Goal: Communication & Community: Answer question/provide support

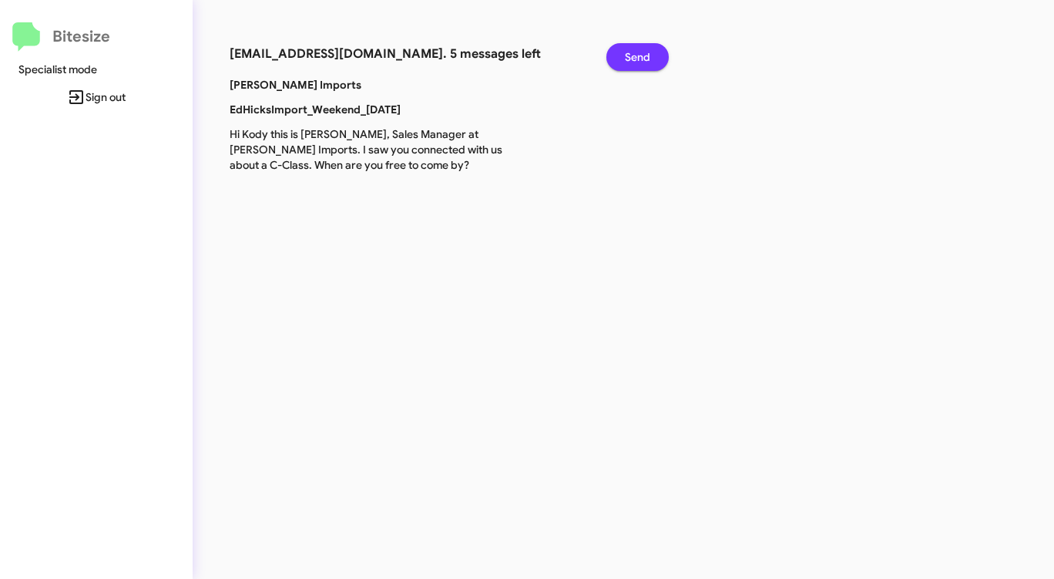
click at [642, 56] on span "Send" at bounding box center [637, 57] width 25 height 28
click at [642, 55] on span "Send" at bounding box center [637, 57] width 25 height 28
click at [643, 55] on span "Send" at bounding box center [637, 57] width 25 height 28
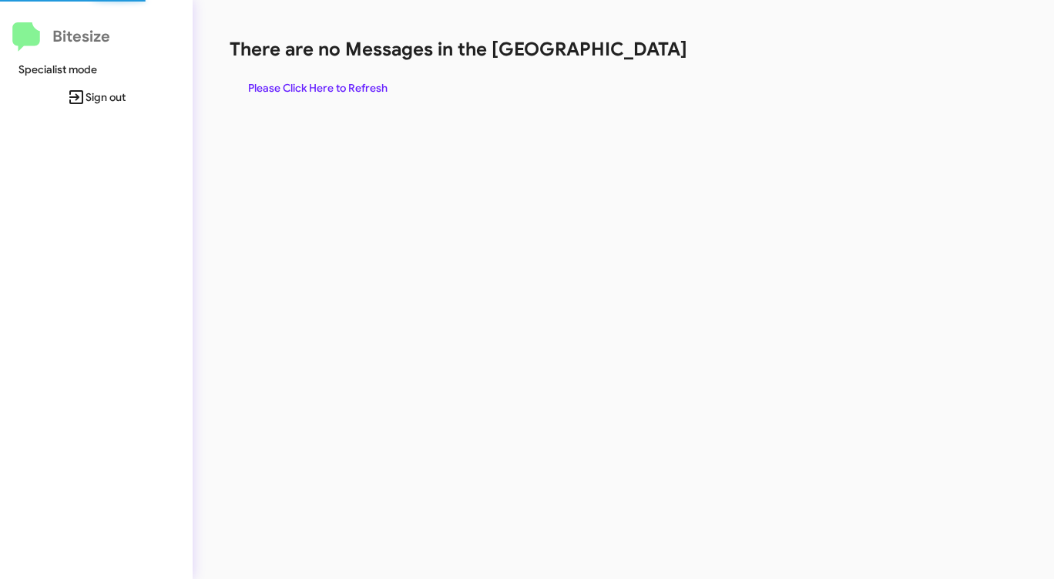
click at [643, 55] on h1 "There are no Messages in the [GEOGRAPHIC_DATA]" at bounding box center [552, 49] width 644 height 25
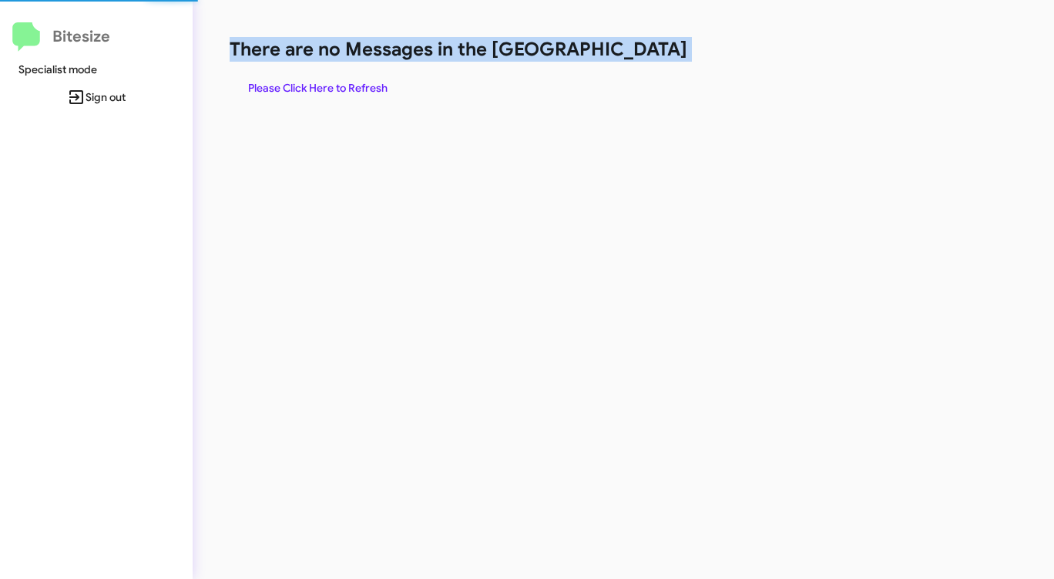
click at [643, 55] on h1 "There are no Messages in the [GEOGRAPHIC_DATA]" at bounding box center [552, 49] width 644 height 25
click at [323, 90] on span "Please Click Here to Refresh" at bounding box center [317, 88] width 139 height 28
click at [324, 90] on span "Please Click Here to Refresh" at bounding box center [317, 88] width 139 height 28
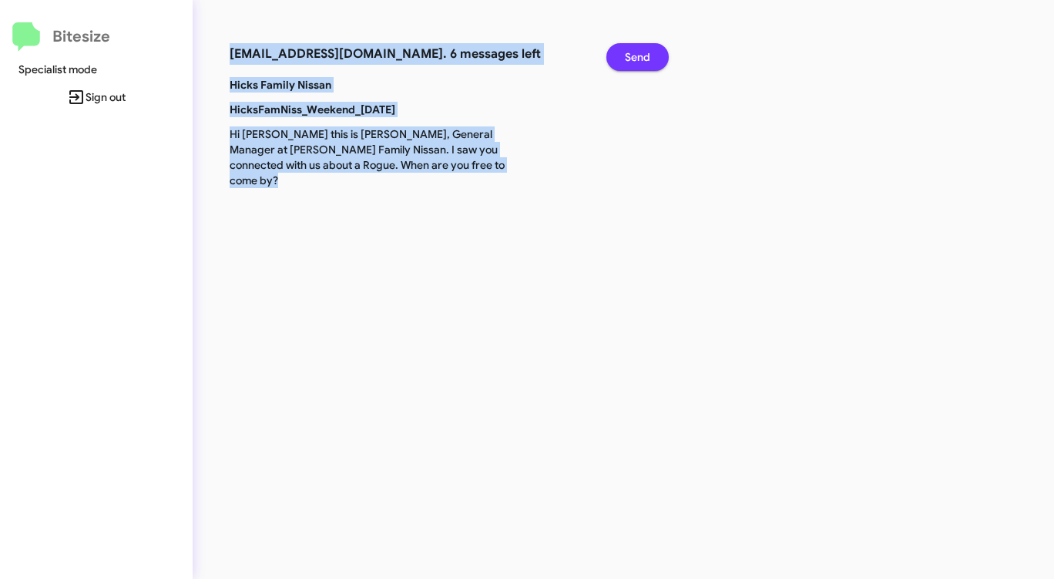
click at [622, 57] on button "Send" at bounding box center [637, 57] width 62 height 28
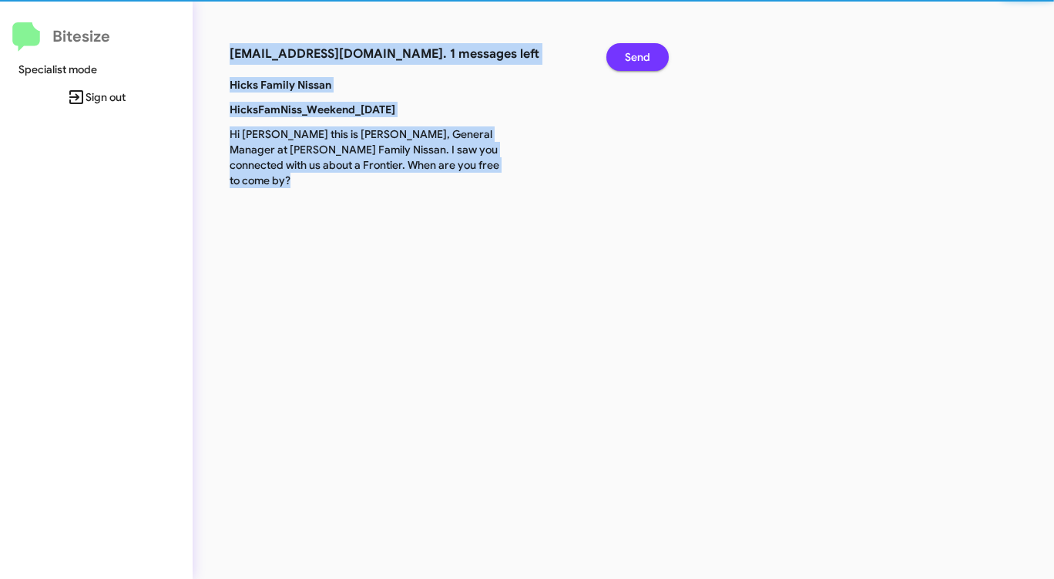
click at [622, 57] on button "Send" at bounding box center [637, 57] width 62 height 28
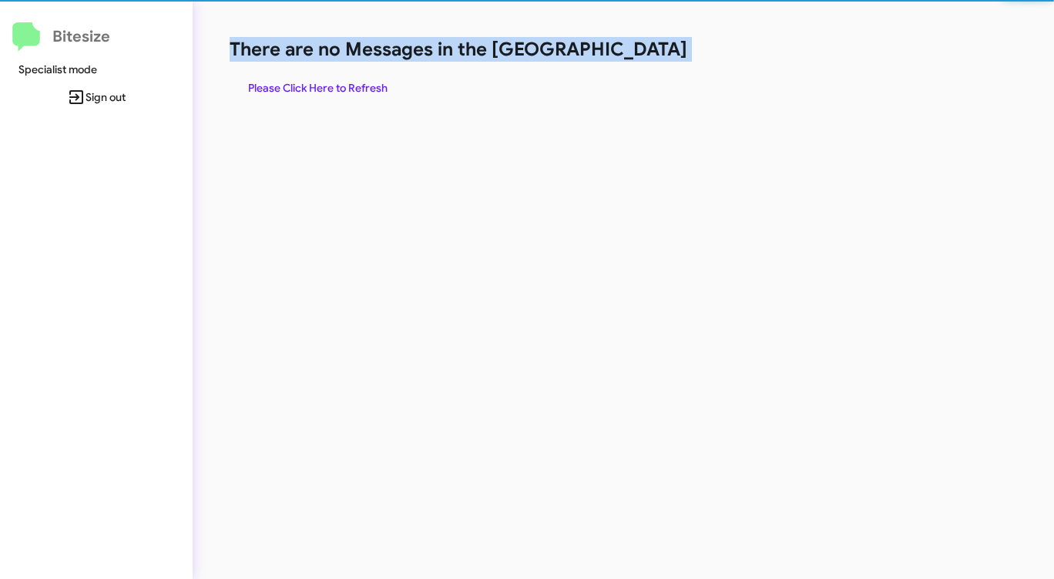
click at [622, 57] on h1 "There are no Messages in the [GEOGRAPHIC_DATA]" at bounding box center [552, 49] width 644 height 25
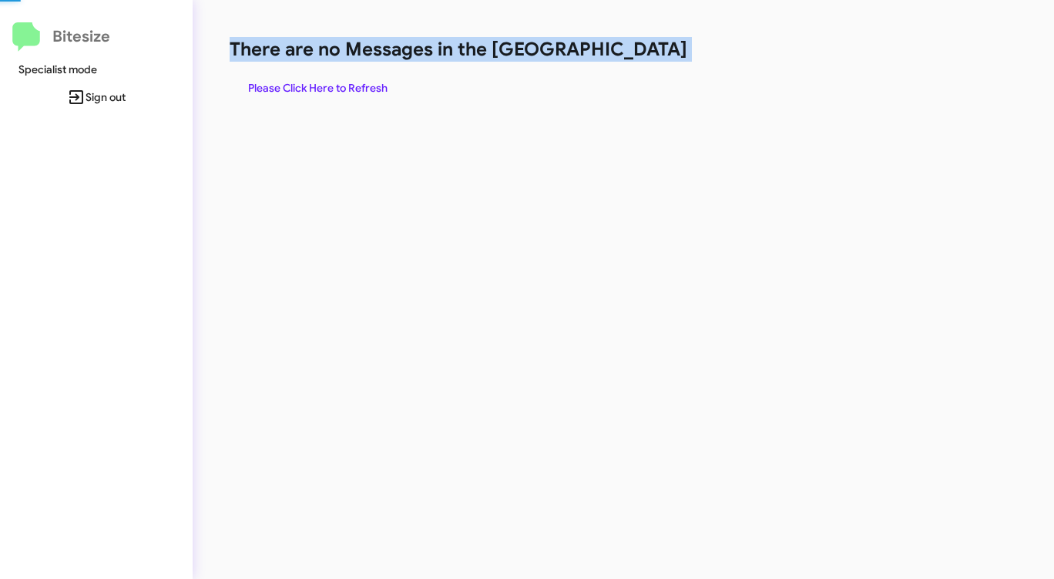
click at [622, 57] on h1 "There are no Messages in the [GEOGRAPHIC_DATA]" at bounding box center [552, 49] width 644 height 25
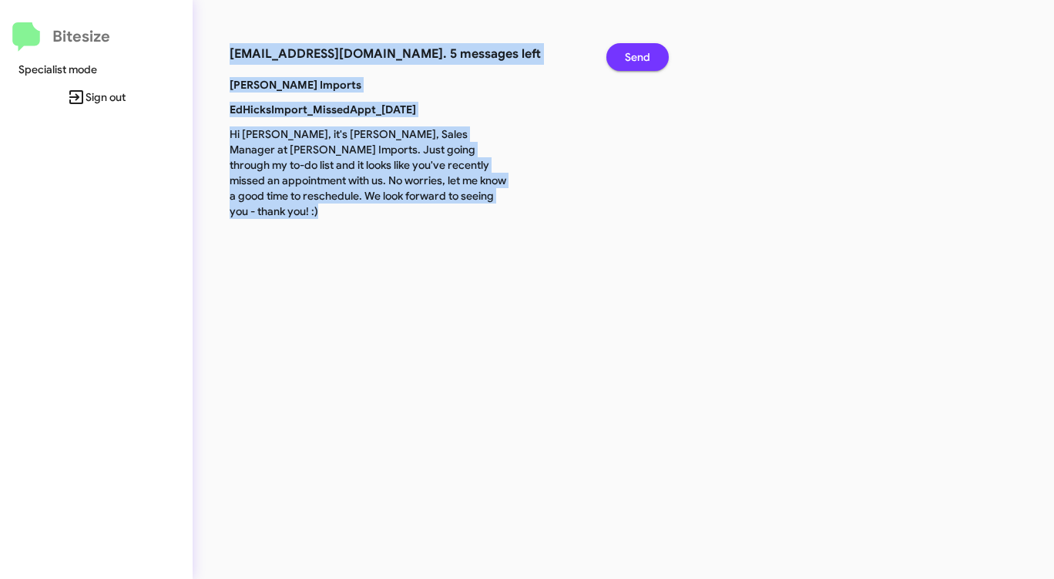
click at [620, 57] on button "Send" at bounding box center [637, 57] width 62 height 28
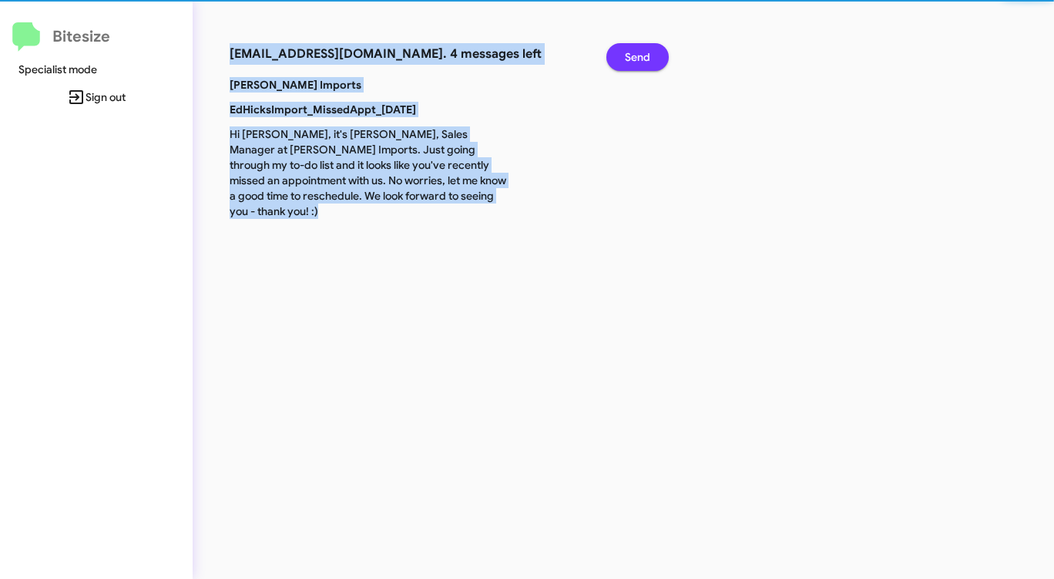
click at [620, 57] on button "Send" at bounding box center [637, 57] width 62 height 28
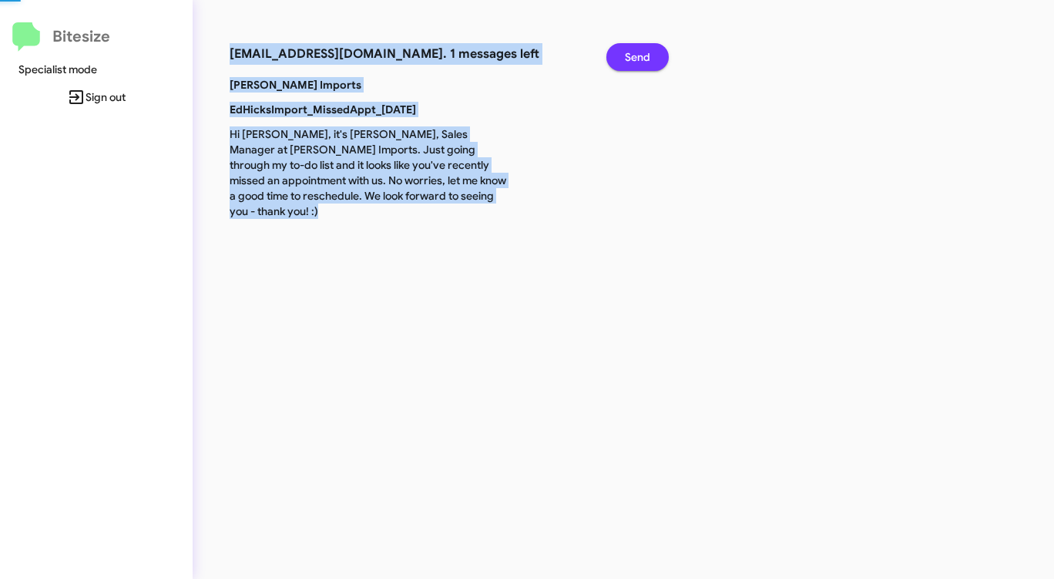
click at [620, 57] on button "Send" at bounding box center [637, 57] width 62 height 28
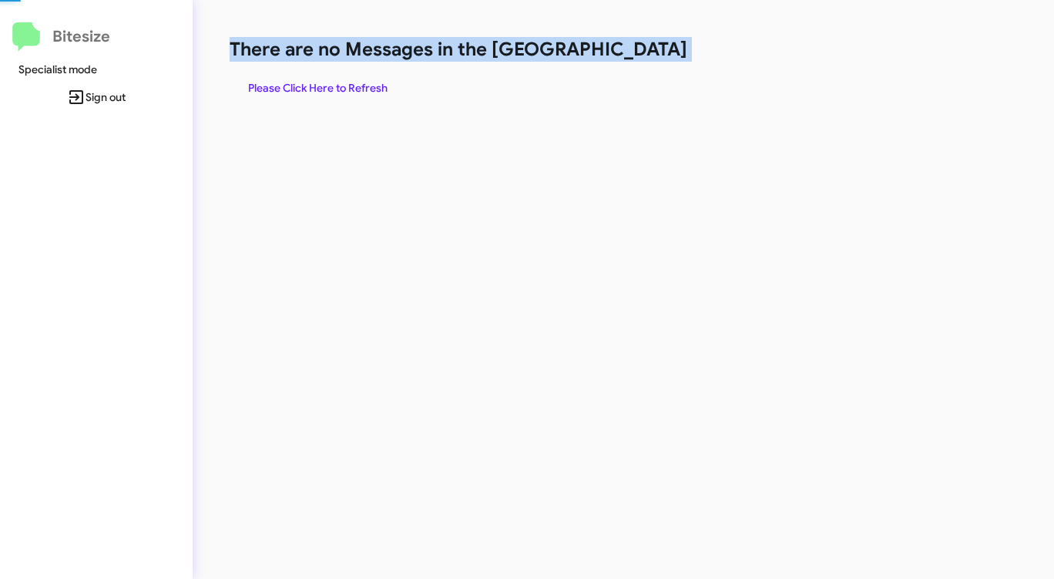
click at [620, 57] on h1 "There are no Messages in the [GEOGRAPHIC_DATA]" at bounding box center [552, 49] width 644 height 25
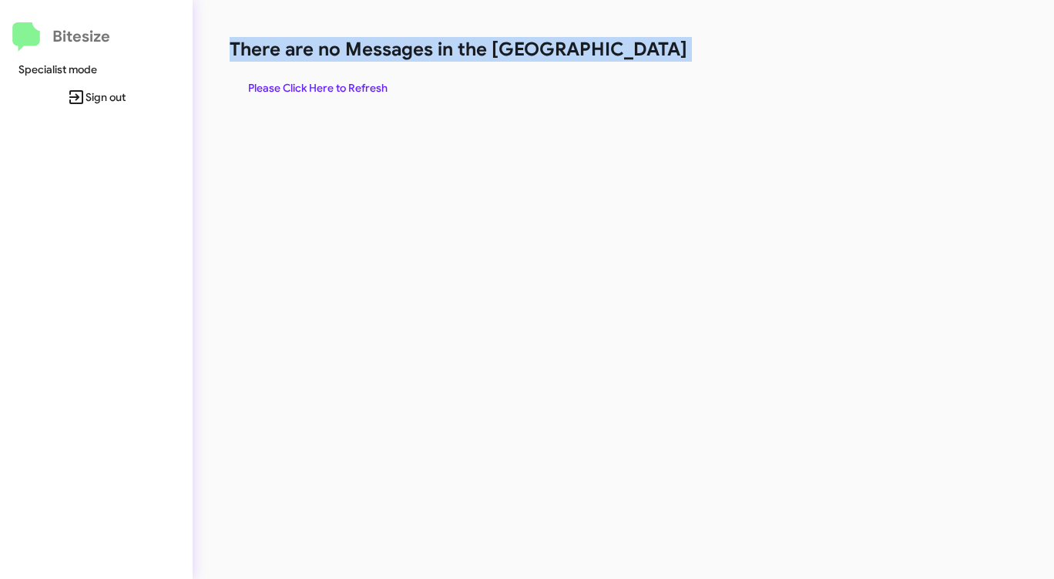
click at [620, 57] on h1 "There are no Messages in the [GEOGRAPHIC_DATA]" at bounding box center [552, 49] width 644 height 25
click at [341, 86] on span "Please Click Here to Refresh" at bounding box center [317, 88] width 139 height 28
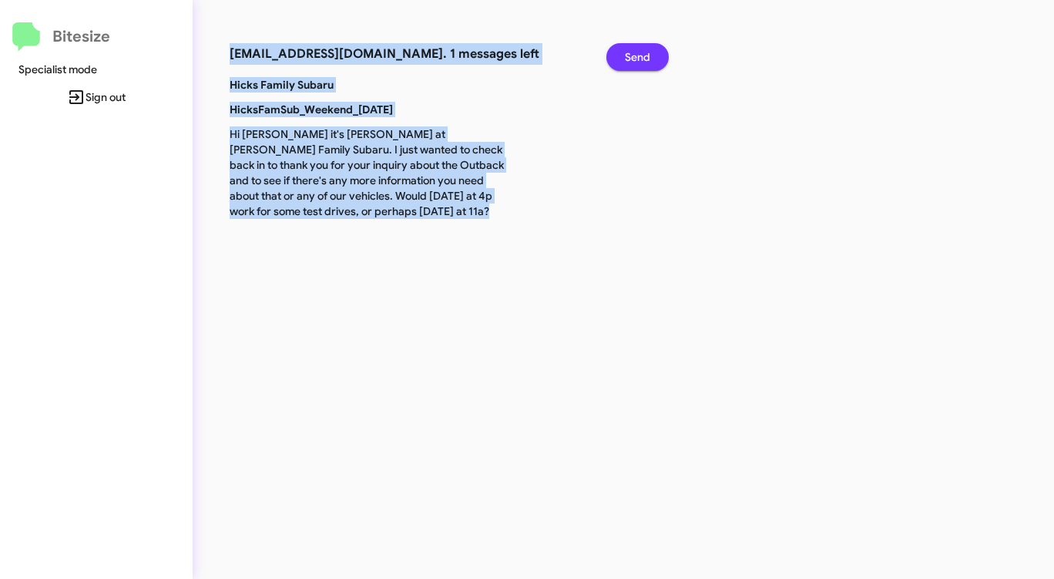
click at [653, 51] on button "Send" at bounding box center [637, 57] width 62 height 28
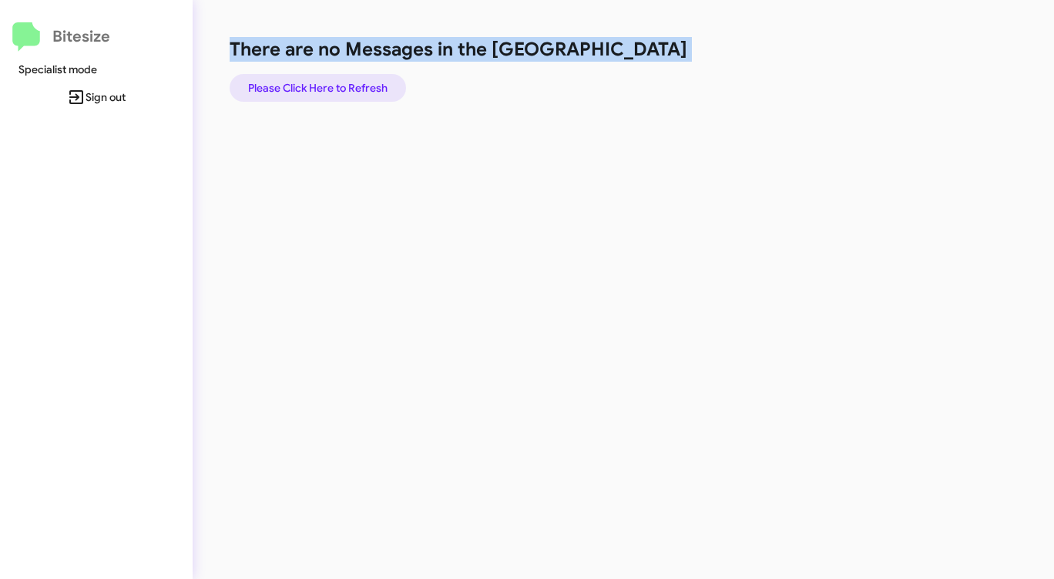
click at [352, 82] on span "Please Click Here to Refresh" at bounding box center [317, 88] width 139 height 28
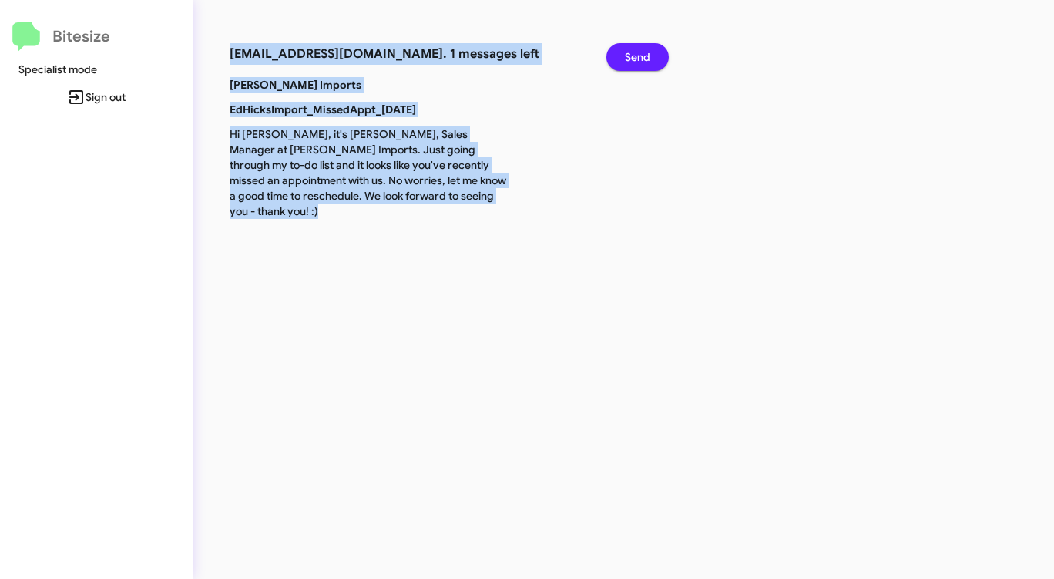
click at [632, 60] on span "Send" at bounding box center [637, 57] width 25 height 28
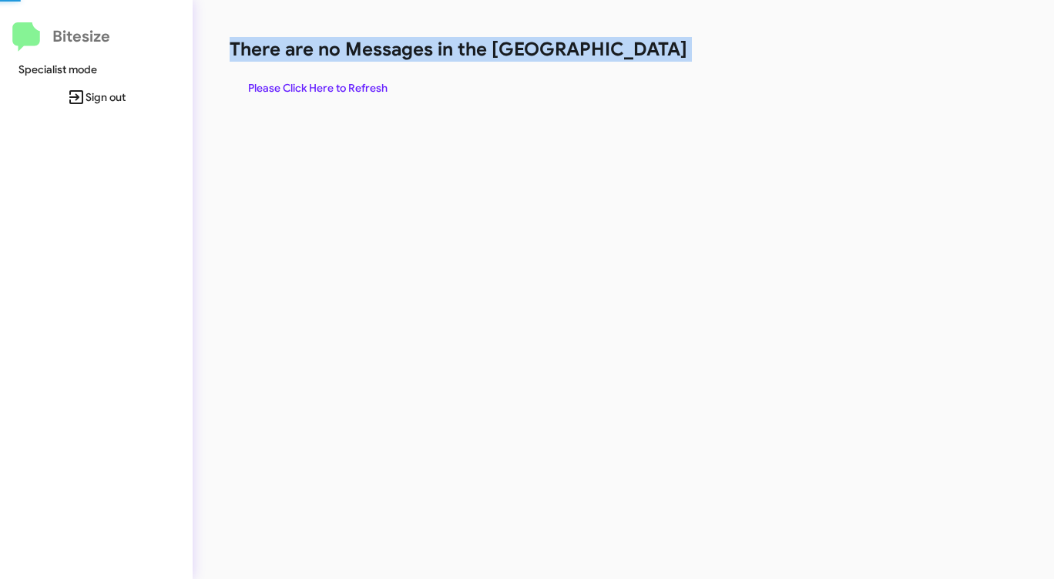
click at [632, 60] on h1 "There are no Messages in the [GEOGRAPHIC_DATA]" at bounding box center [552, 49] width 644 height 25
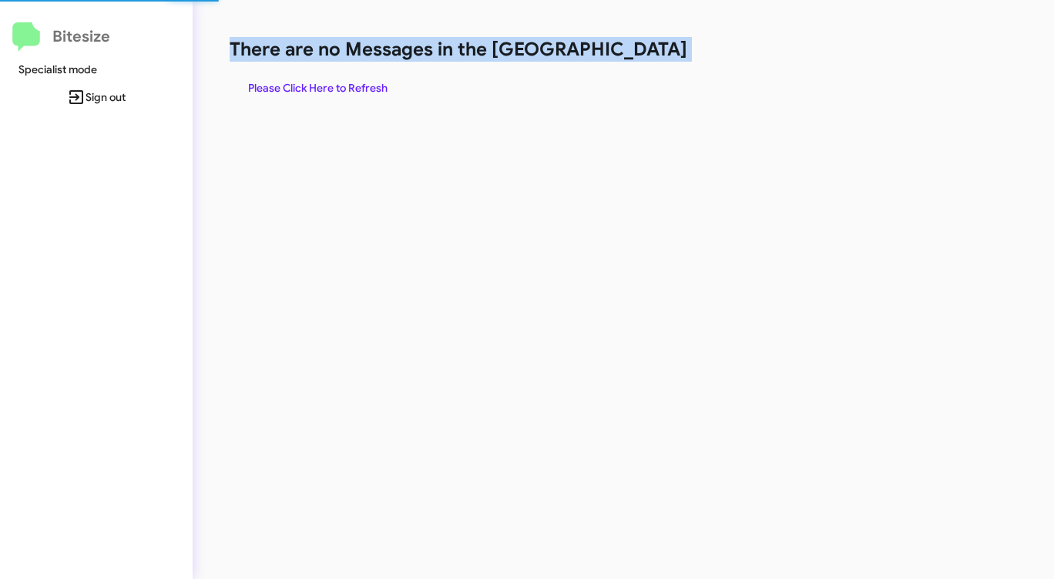
click at [632, 60] on h1 "There are no Messages in the [GEOGRAPHIC_DATA]" at bounding box center [552, 49] width 644 height 25
click at [631, 60] on h1 "There are no Messages in the [GEOGRAPHIC_DATA]" at bounding box center [552, 49] width 644 height 25
click at [630, 60] on h1 "There are no Messages in the [GEOGRAPHIC_DATA]" at bounding box center [552, 49] width 644 height 25
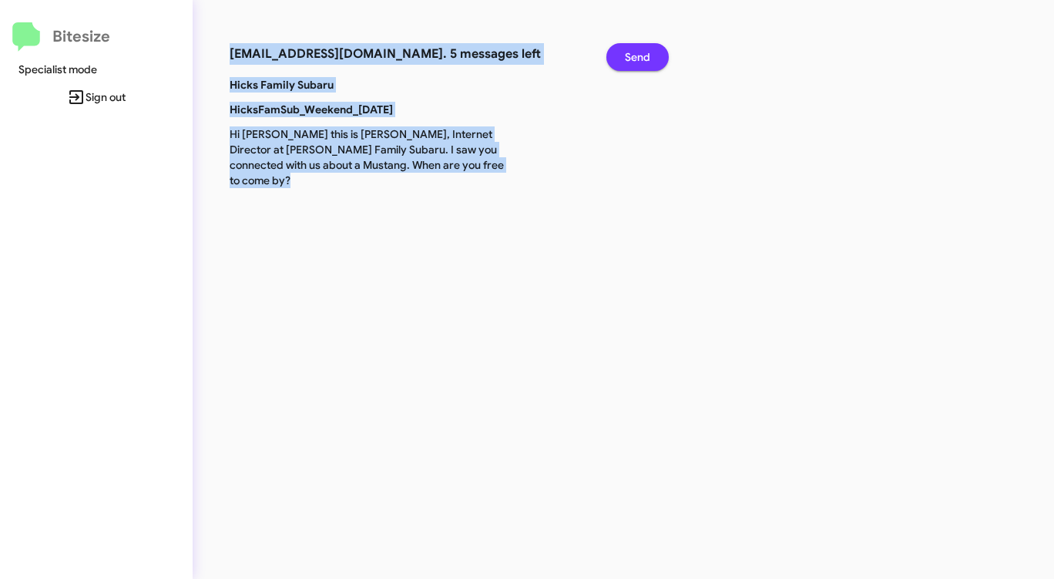
click at [630, 60] on span "Send" at bounding box center [637, 57] width 25 height 28
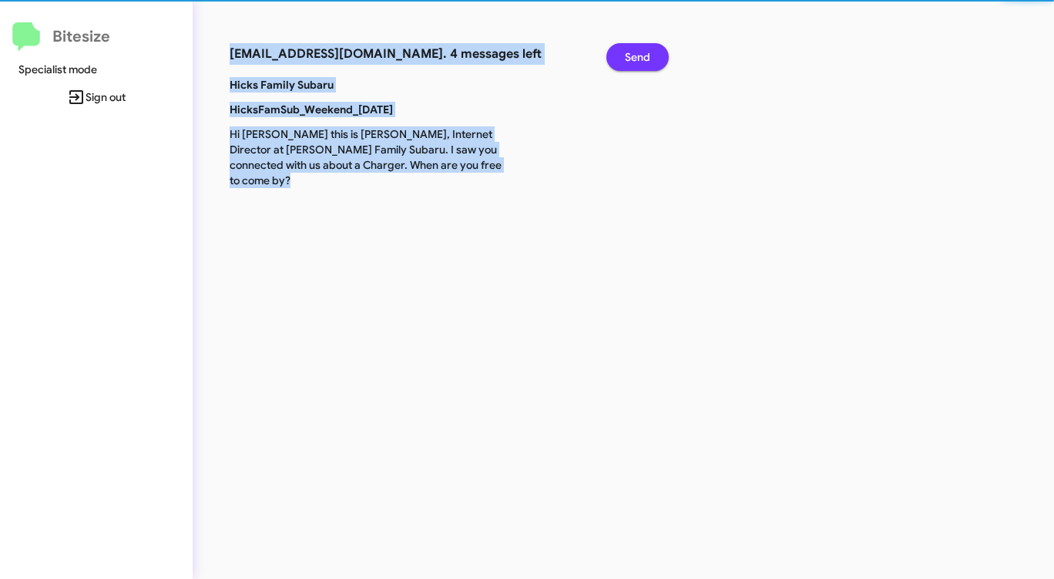
click at [630, 60] on span "Send" at bounding box center [637, 57] width 25 height 28
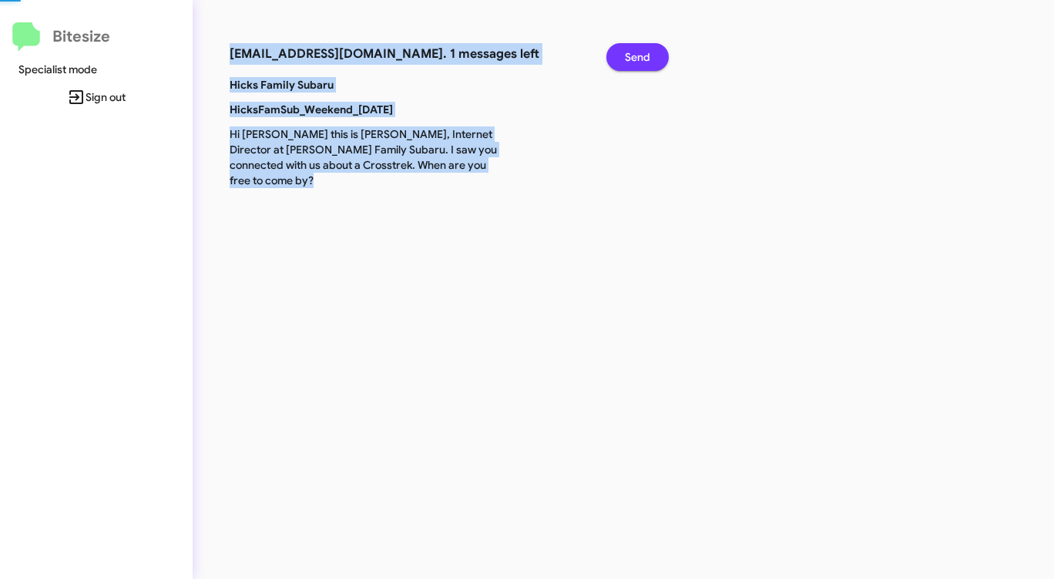
click at [630, 60] on span "Send" at bounding box center [637, 57] width 25 height 28
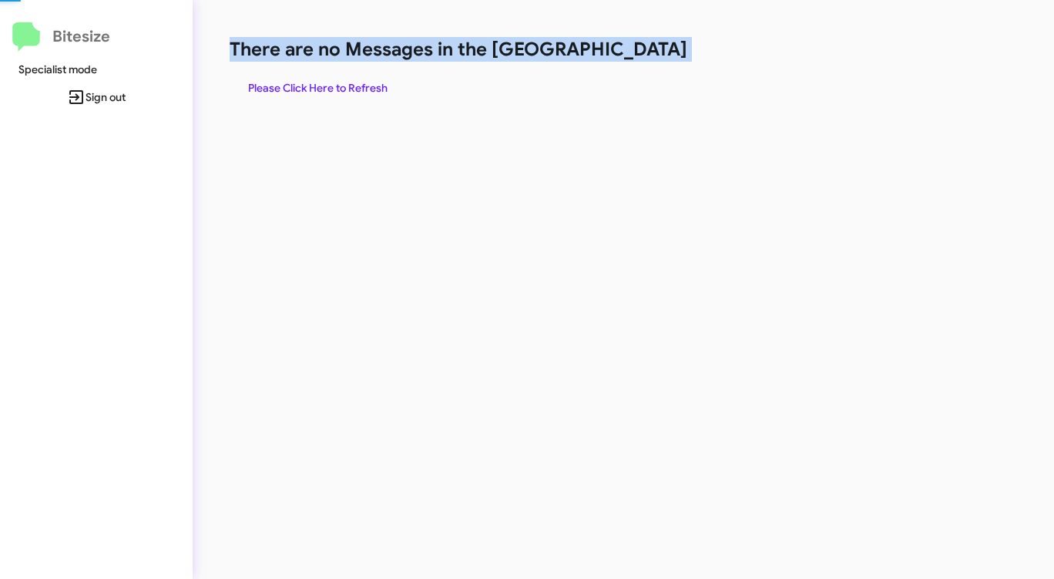
click at [630, 59] on h1 "There are no Messages in the [GEOGRAPHIC_DATA]" at bounding box center [552, 49] width 644 height 25
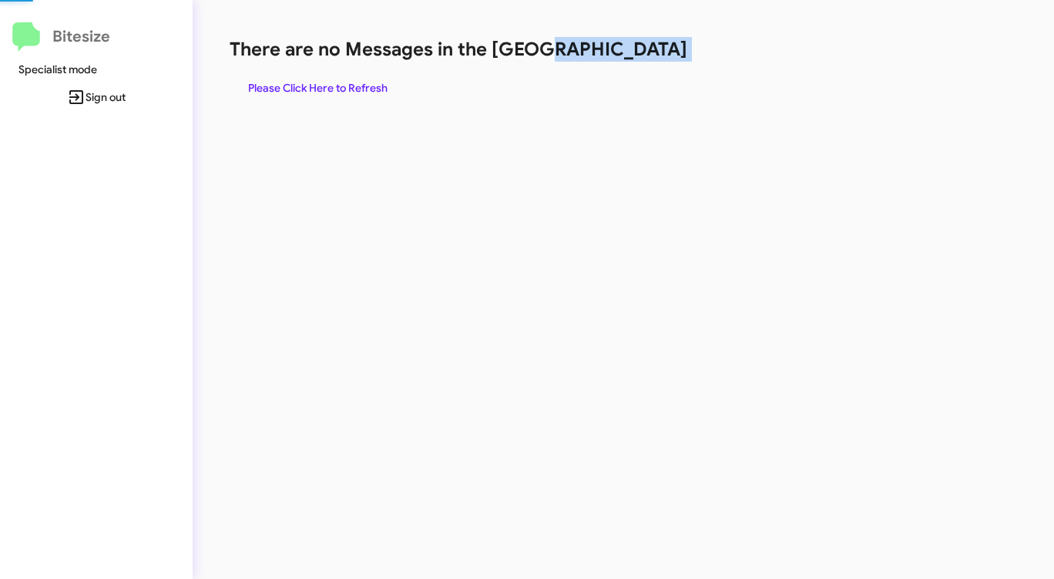
click at [630, 59] on h1 "There are no Messages in the [GEOGRAPHIC_DATA]" at bounding box center [552, 49] width 644 height 25
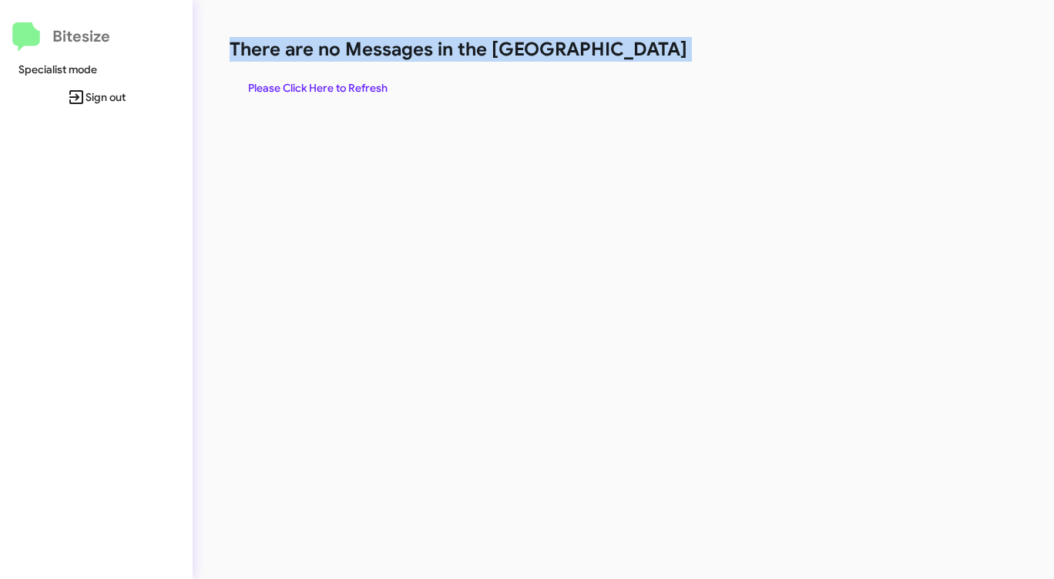
click at [628, 60] on h1 "There are no Messages in the [GEOGRAPHIC_DATA]" at bounding box center [552, 49] width 644 height 25
click at [626, 60] on h1 "There are no Messages in the [GEOGRAPHIC_DATA]" at bounding box center [552, 49] width 644 height 25
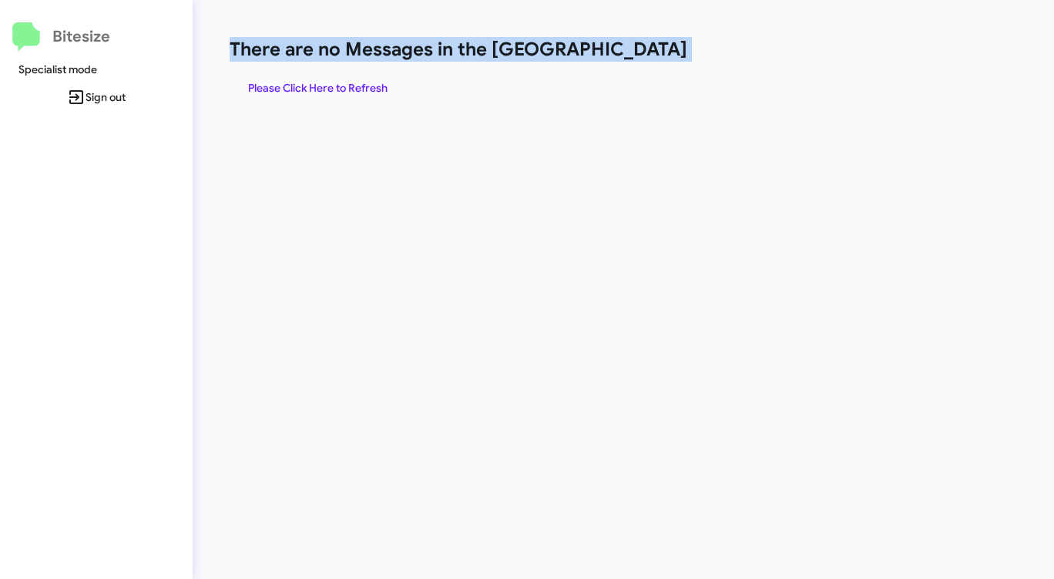
click at [626, 60] on h1 "There are no Messages in the [GEOGRAPHIC_DATA]" at bounding box center [552, 49] width 644 height 25
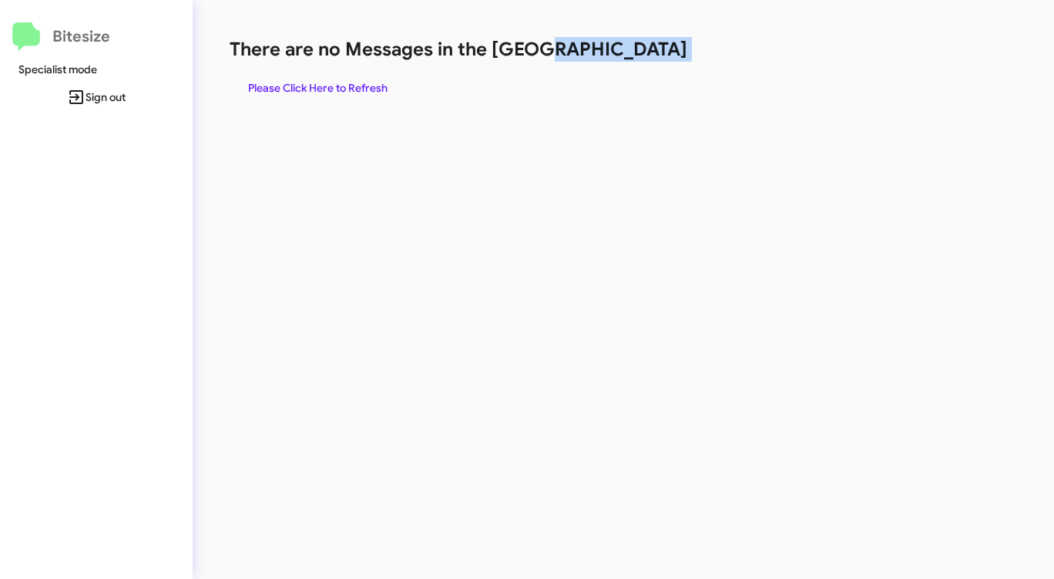
click at [626, 60] on h1 "There are no Messages in the [GEOGRAPHIC_DATA]" at bounding box center [552, 49] width 644 height 25
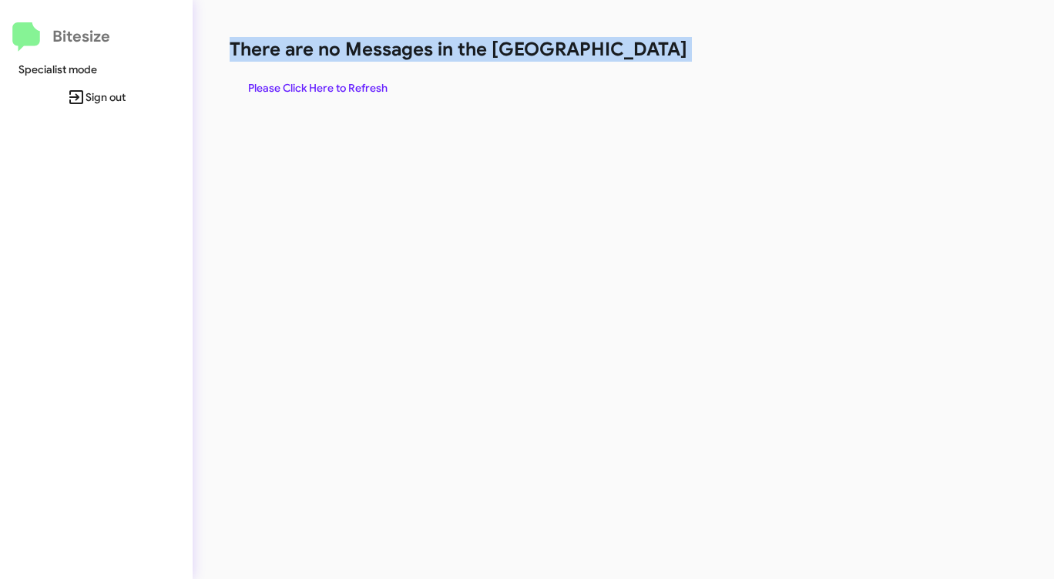
click at [623, 62] on div "There are no Messages in the Queue Please Click Here to Refresh" at bounding box center [552, 69] width 644 height 65
click at [619, 63] on div "There are no Messages in the Queue Please Click Here to Refresh" at bounding box center [552, 69] width 644 height 65
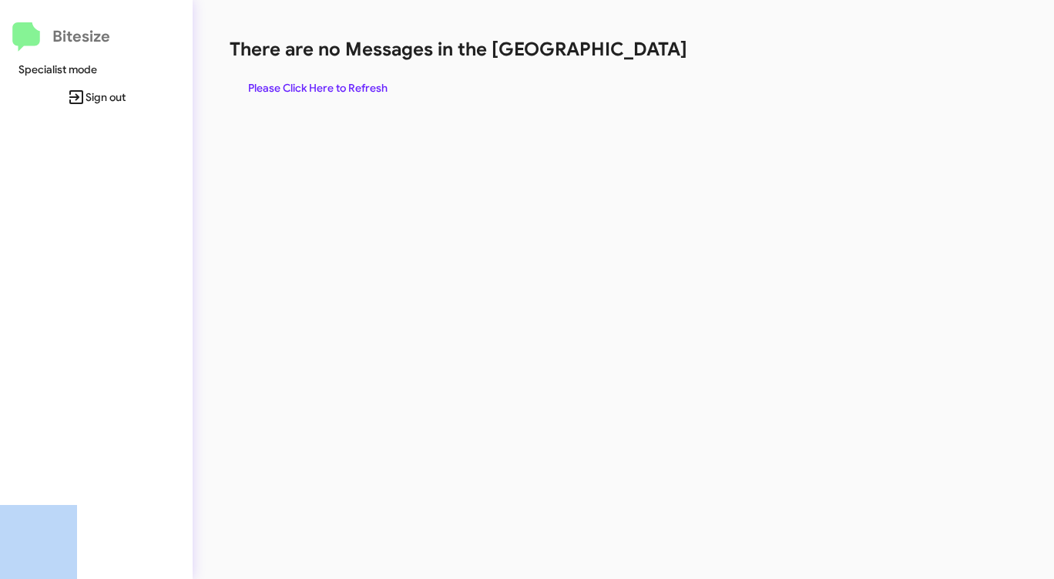
click at [619, 63] on div "There are no Messages in the Queue Please Click Here to Refresh" at bounding box center [552, 69] width 644 height 65
click at [360, 84] on span "Please Click Here to Refresh" at bounding box center [317, 88] width 139 height 28
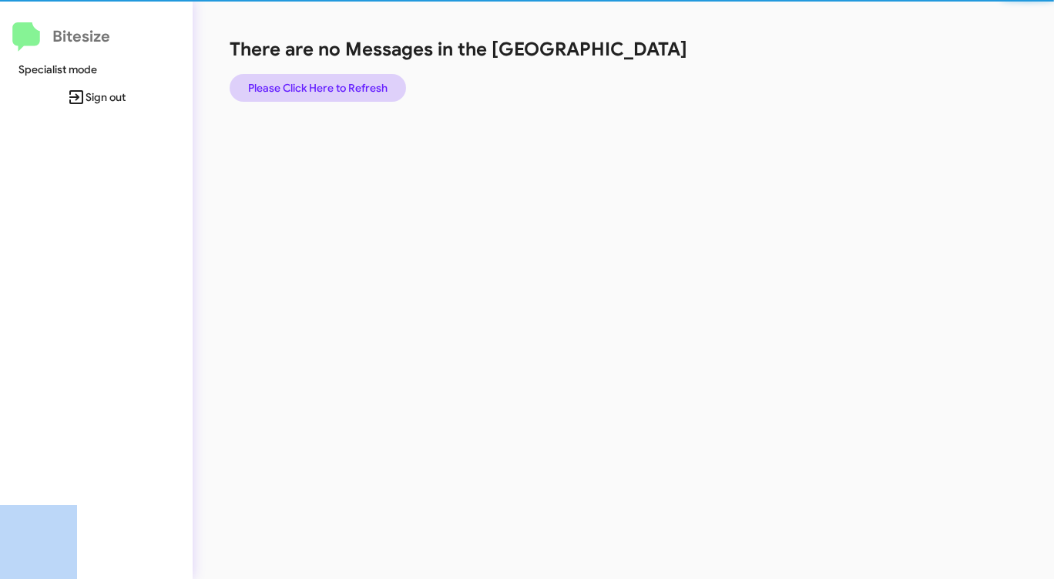
click at [361, 83] on span "Please Click Here to Refresh" at bounding box center [317, 88] width 139 height 28
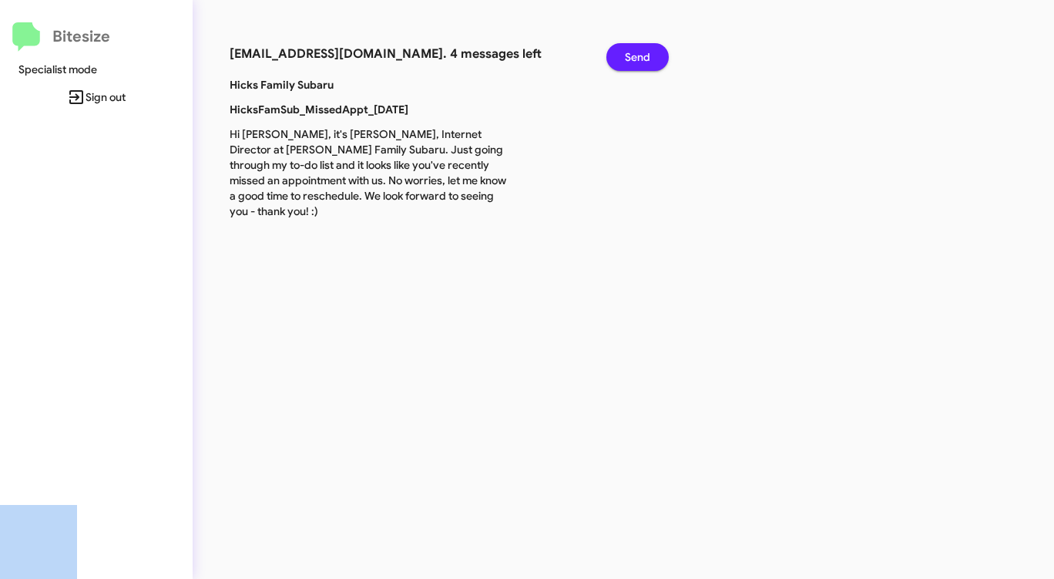
click at [642, 52] on span "Send" at bounding box center [637, 57] width 25 height 28
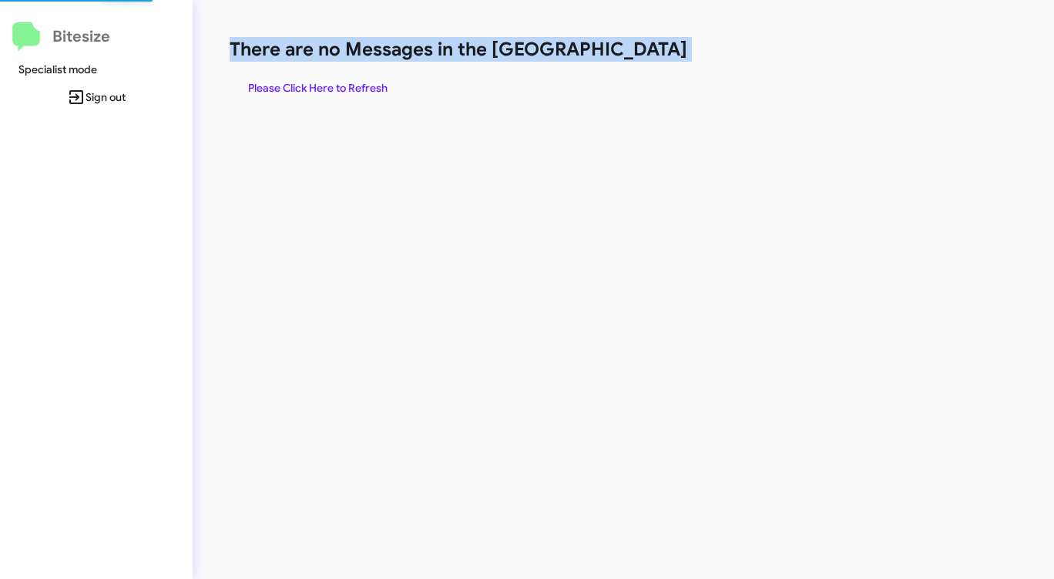
click at [642, 52] on h1 "There are no Messages in the [GEOGRAPHIC_DATA]" at bounding box center [552, 49] width 644 height 25
click at [641, 52] on h1 "There are no Messages in the [GEOGRAPHIC_DATA]" at bounding box center [552, 49] width 644 height 25
click at [344, 83] on span "Please Click Here to Refresh" at bounding box center [317, 88] width 139 height 28
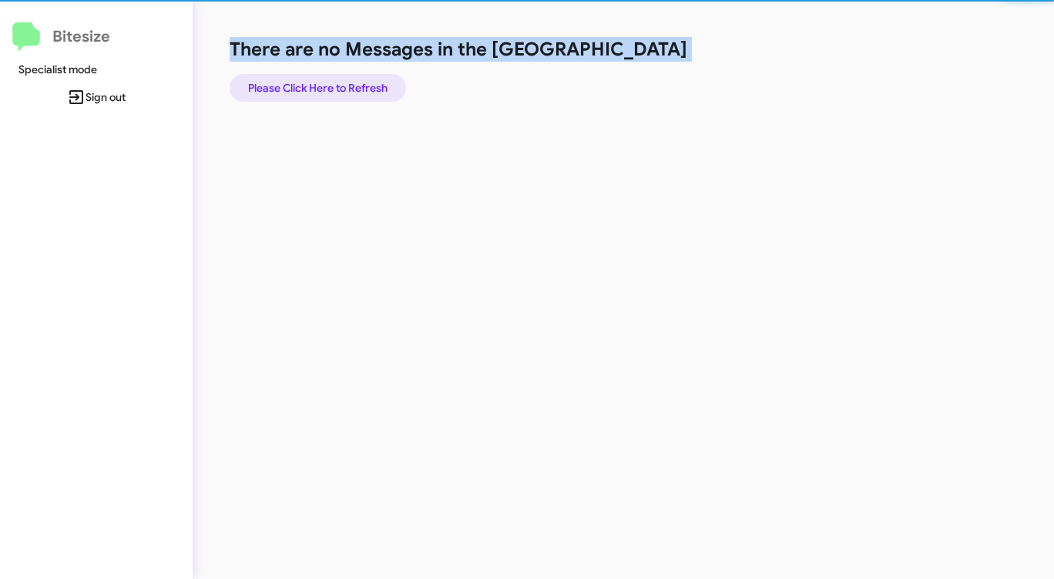
click at [344, 83] on span "Please Click Here to Refresh" at bounding box center [317, 88] width 139 height 28
click at [344, 82] on span "Please Click Here to Refresh" at bounding box center [317, 88] width 139 height 28
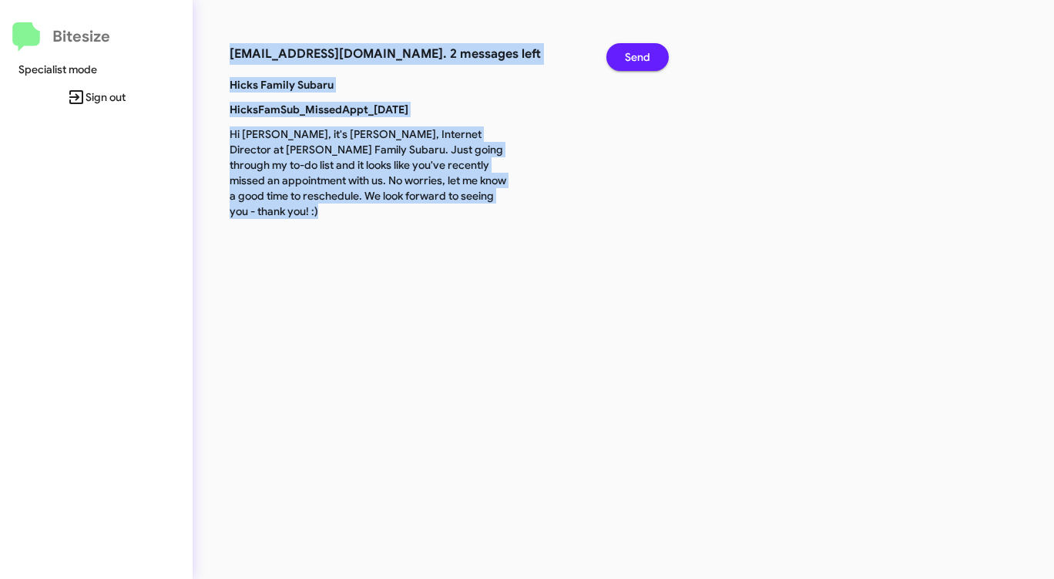
click at [630, 56] on span "Send" at bounding box center [637, 57] width 25 height 28
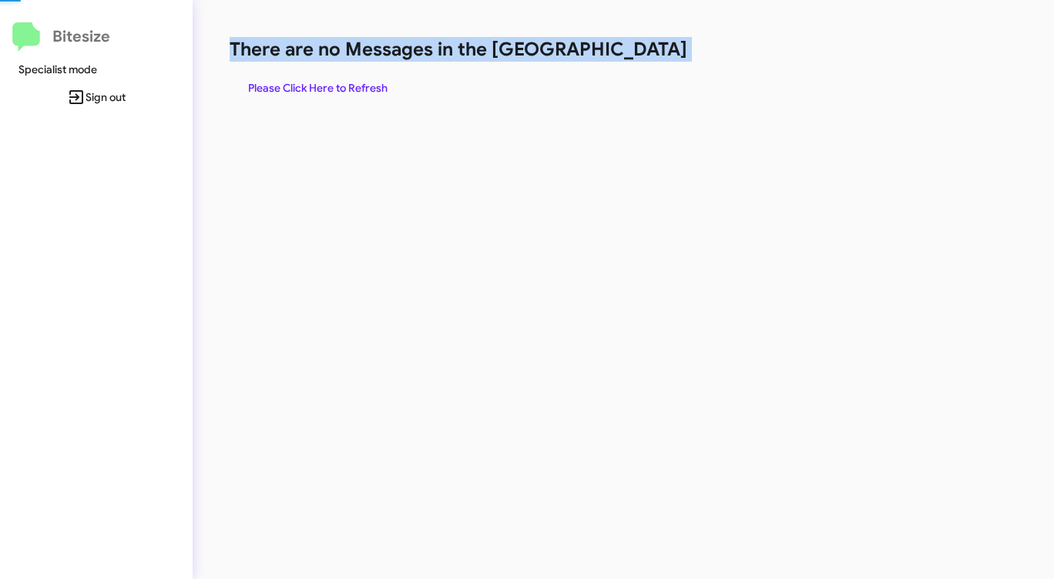
click at [630, 56] on h1 "There are no Messages in the [GEOGRAPHIC_DATA]" at bounding box center [552, 49] width 644 height 25
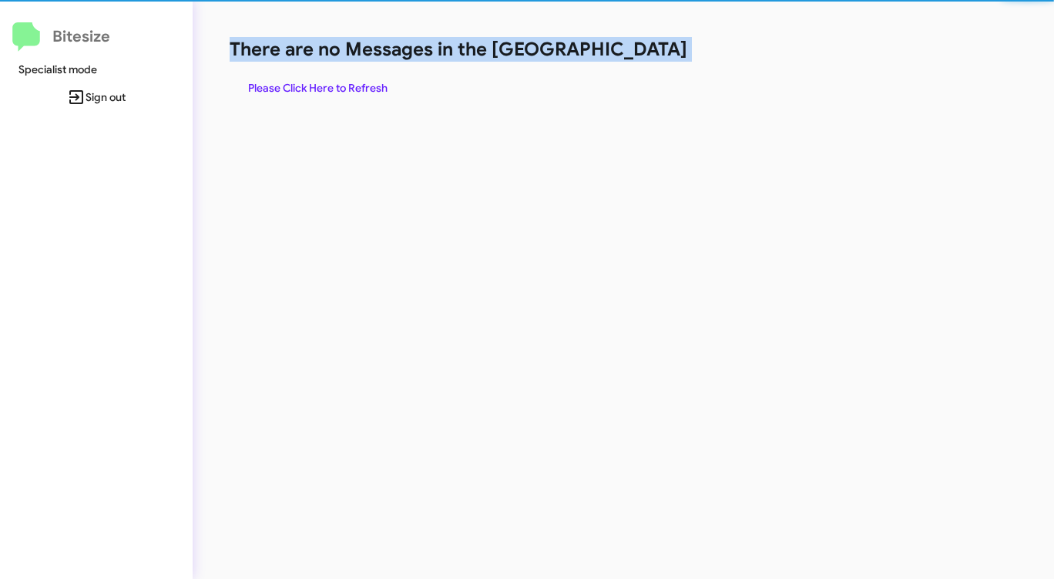
click at [630, 56] on h1 "There are no Messages in the [GEOGRAPHIC_DATA]" at bounding box center [552, 49] width 644 height 25
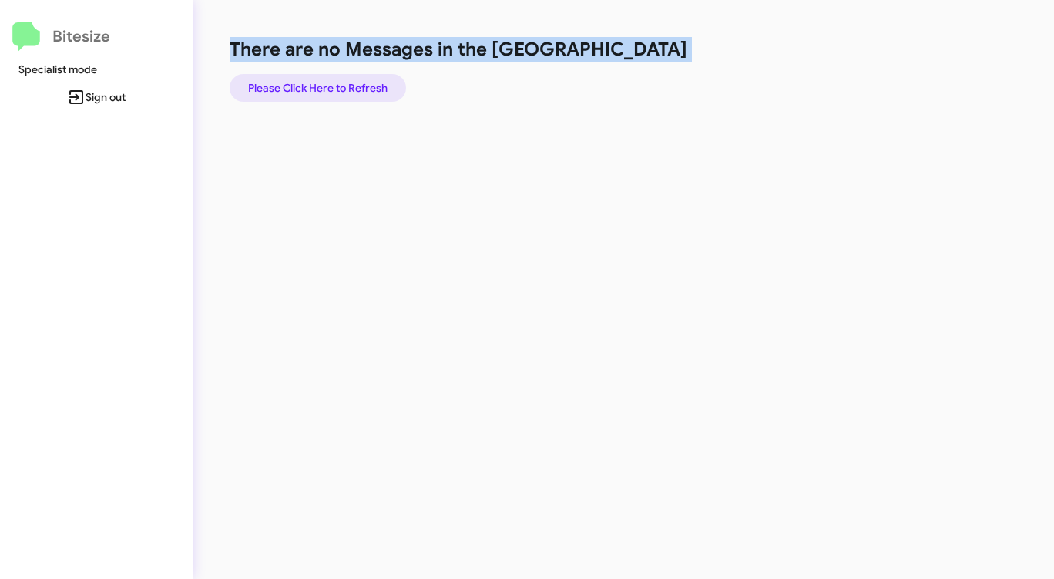
click at [383, 85] on span "Please Click Here to Refresh" at bounding box center [317, 88] width 139 height 28
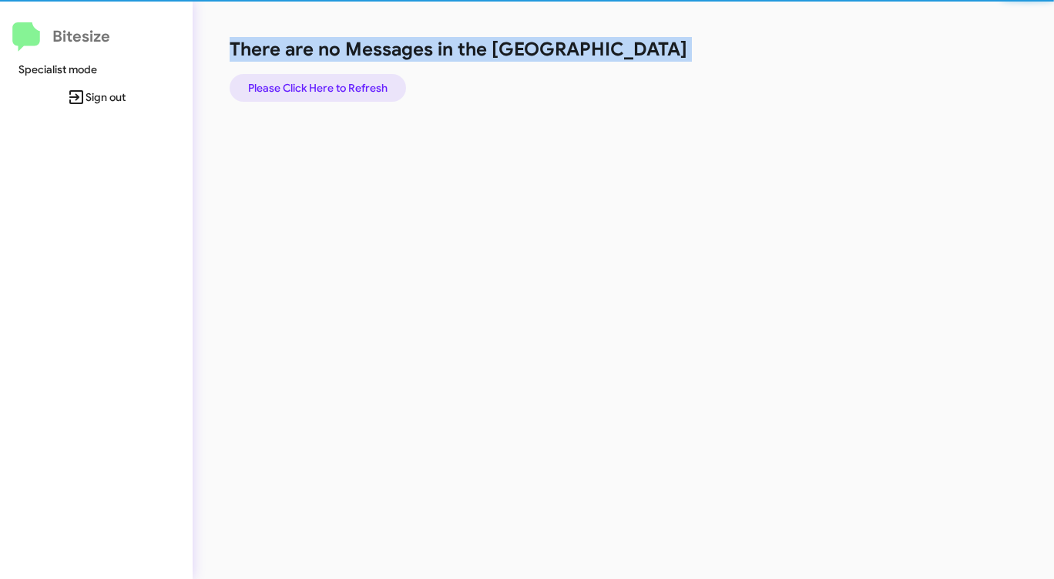
click at [383, 85] on span "Please Click Here to Refresh" at bounding box center [317, 88] width 139 height 28
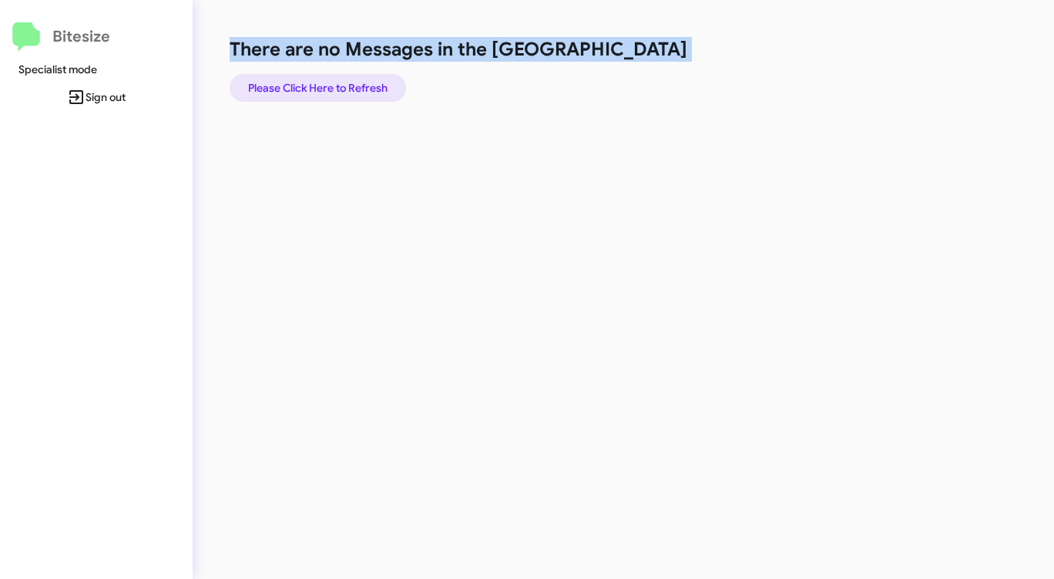
click at [383, 85] on span "Please Click Here to Refresh" at bounding box center [317, 88] width 139 height 28
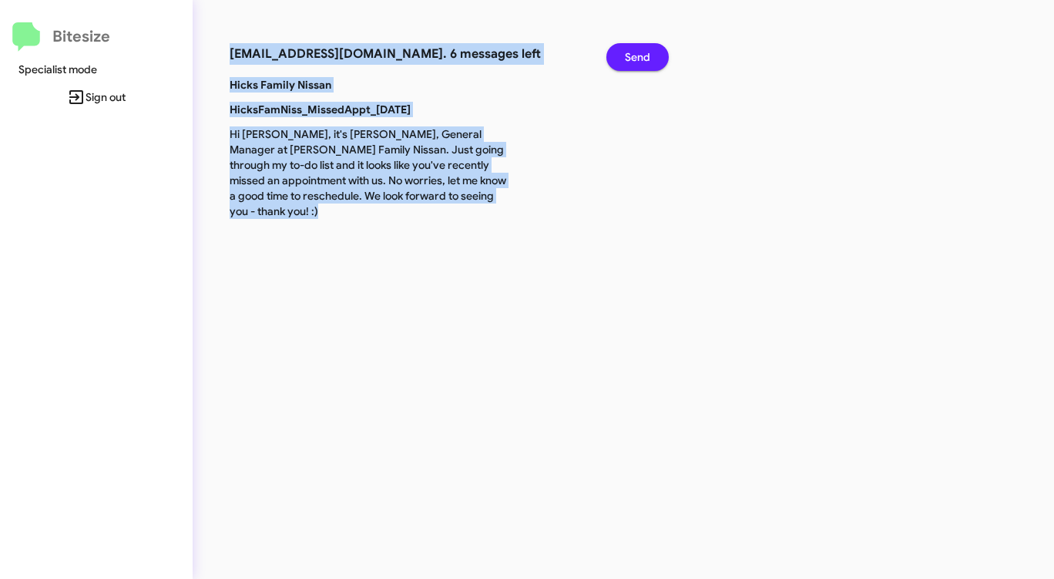
click at [634, 53] on span "Send" at bounding box center [637, 57] width 25 height 28
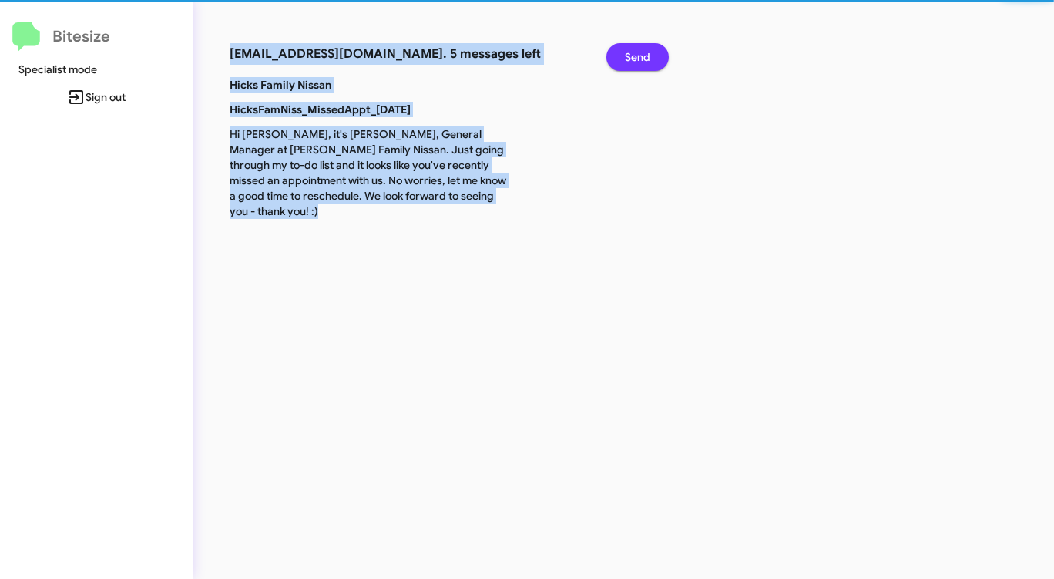
click at [634, 53] on span "Send" at bounding box center [637, 57] width 25 height 28
click at [634, 52] on span "Send" at bounding box center [637, 57] width 25 height 28
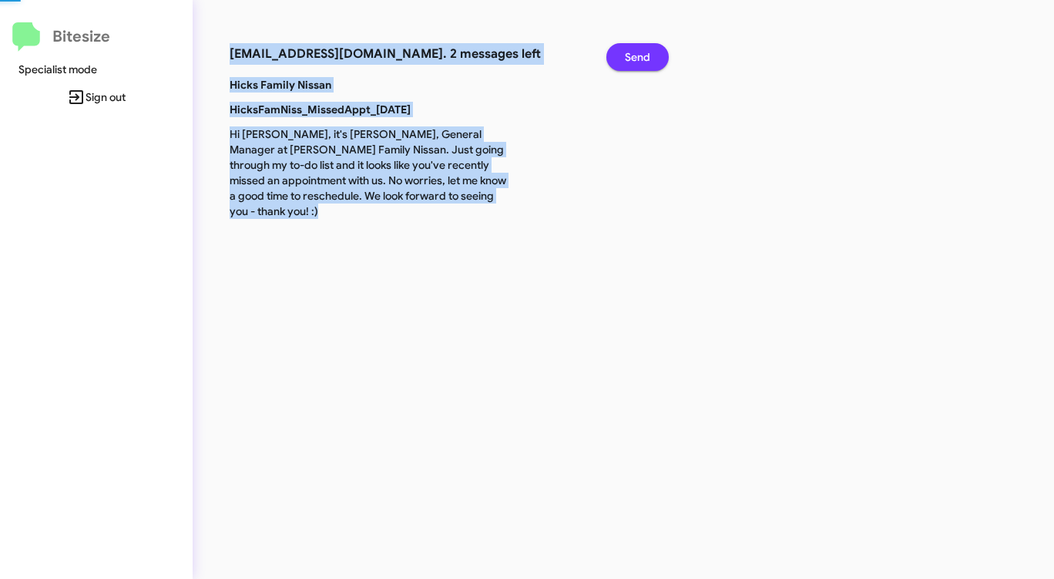
click at [634, 52] on span "Send" at bounding box center [637, 57] width 25 height 28
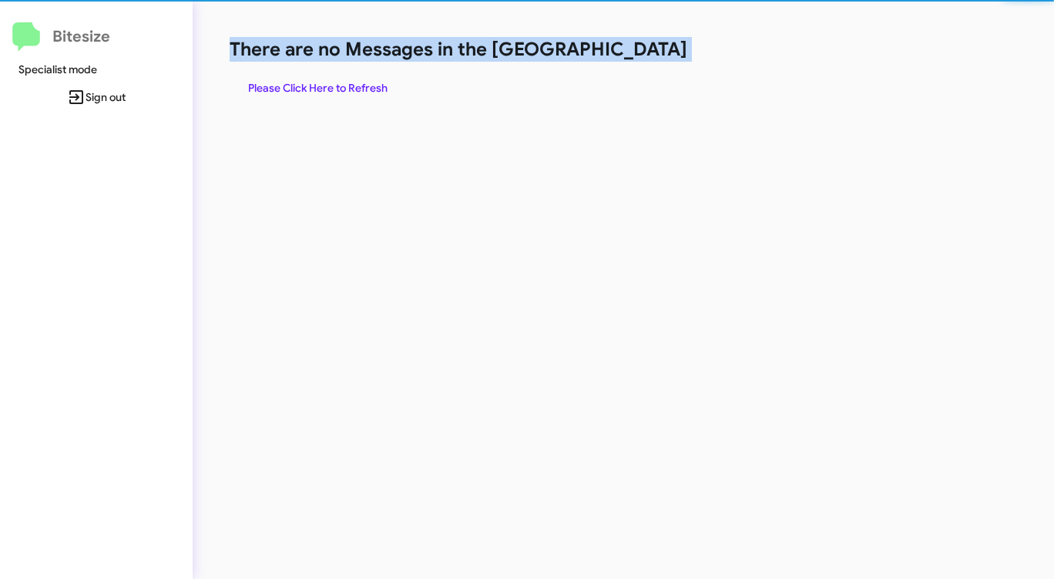
click at [634, 52] on h1 "There are no Messages in the [GEOGRAPHIC_DATA]" at bounding box center [552, 49] width 644 height 25
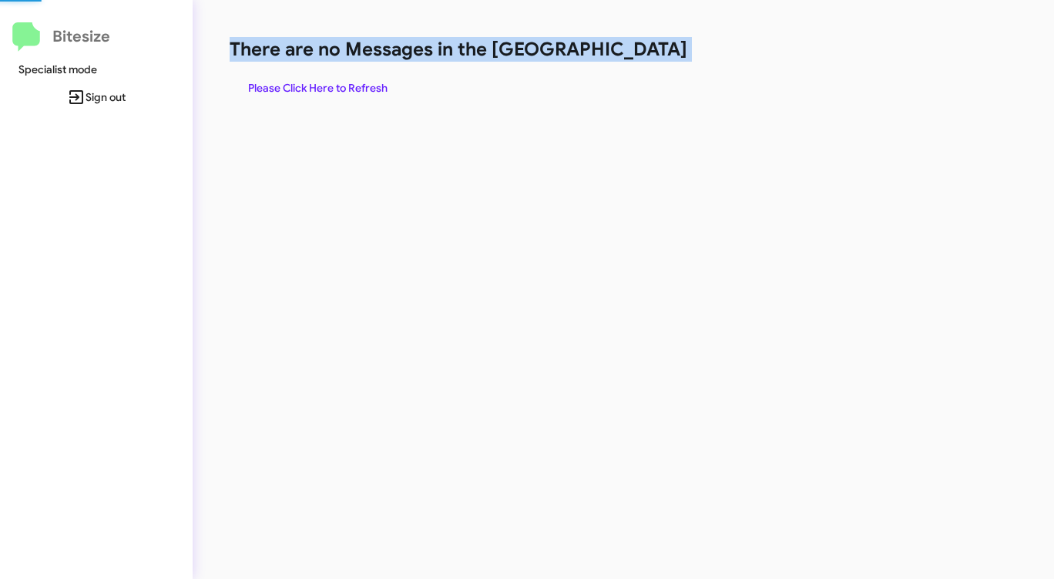
click at [634, 52] on h1 "There are no Messages in the [GEOGRAPHIC_DATA]" at bounding box center [552, 49] width 644 height 25
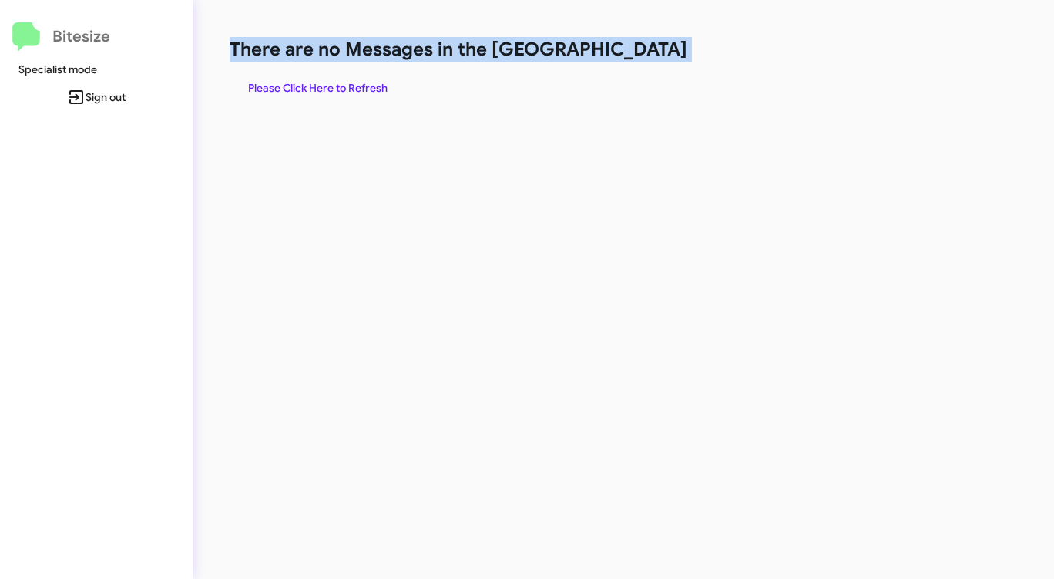
click at [634, 52] on h1 "There are no Messages in the [GEOGRAPHIC_DATA]" at bounding box center [552, 49] width 644 height 25
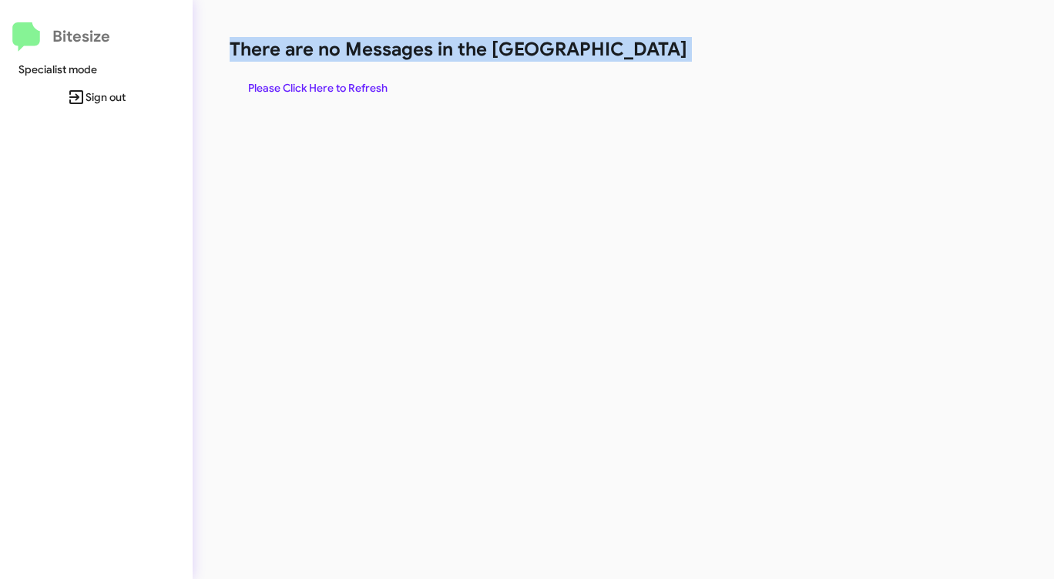
click at [634, 52] on h1 "There are no Messages in the [GEOGRAPHIC_DATA]" at bounding box center [552, 49] width 644 height 25
click at [633, 52] on h1 "There are no Messages in the [GEOGRAPHIC_DATA]" at bounding box center [552, 49] width 644 height 25
drag, startPoint x: 633, startPoint y: 52, endPoint x: 616, endPoint y: 57, distance: 18.3
click at [633, 53] on h1 "There are no Messages in the [GEOGRAPHIC_DATA]" at bounding box center [552, 49] width 644 height 25
click at [371, 82] on span "Please Click Here to Refresh" at bounding box center [317, 88] width 139 height 28
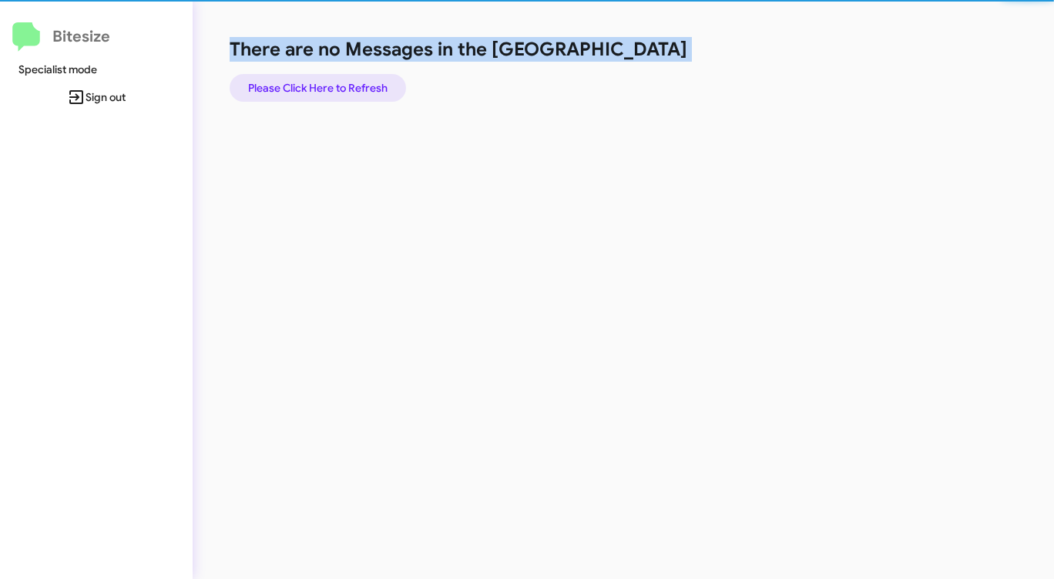
click at [371, 82] on span "Please Click Here to Refresh" at bounding box center [317, 88] width 139 height 28
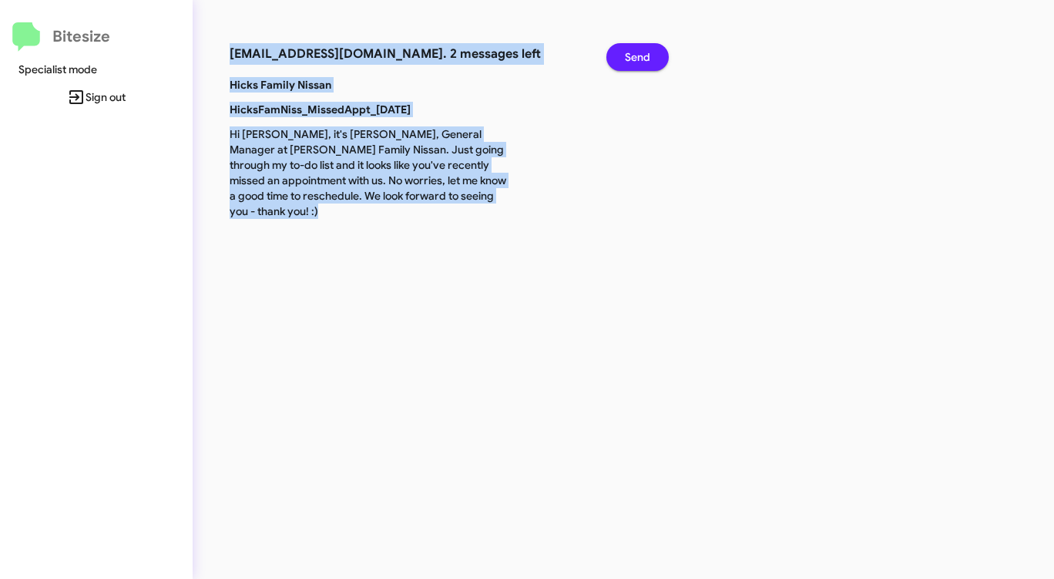
click at [632, 56] on span "Send" at bounding box center [637, 57] width 25 height 28
click at [631, 56] on span "Send" at bounding box center [637, 57] width 25 height 28
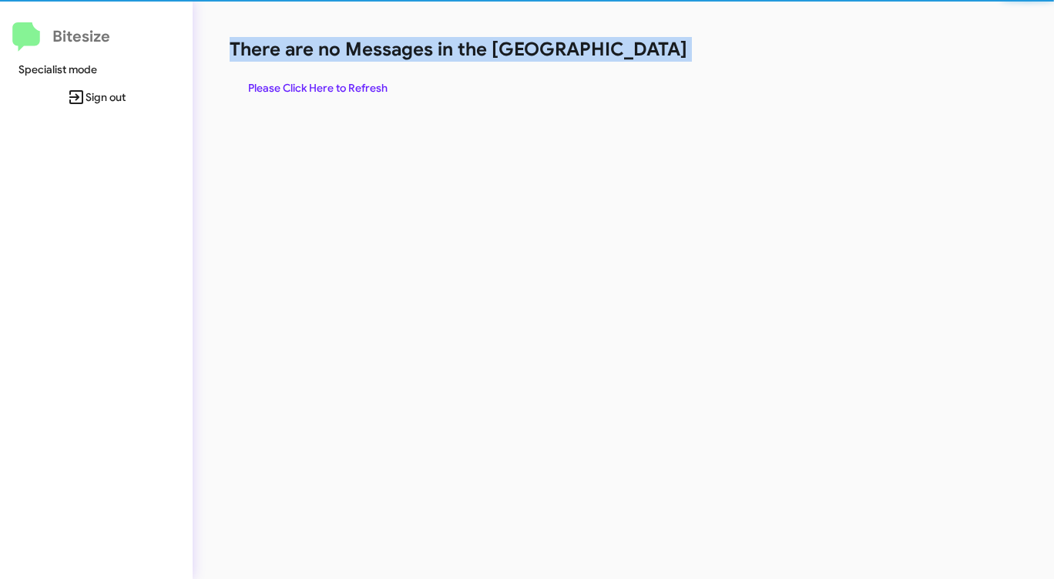
click at [631, 55] on h1 "There are no Messages in the [GEOGRAPHIC_DATA]" at bounding box center [552, 49] width 644 height 25
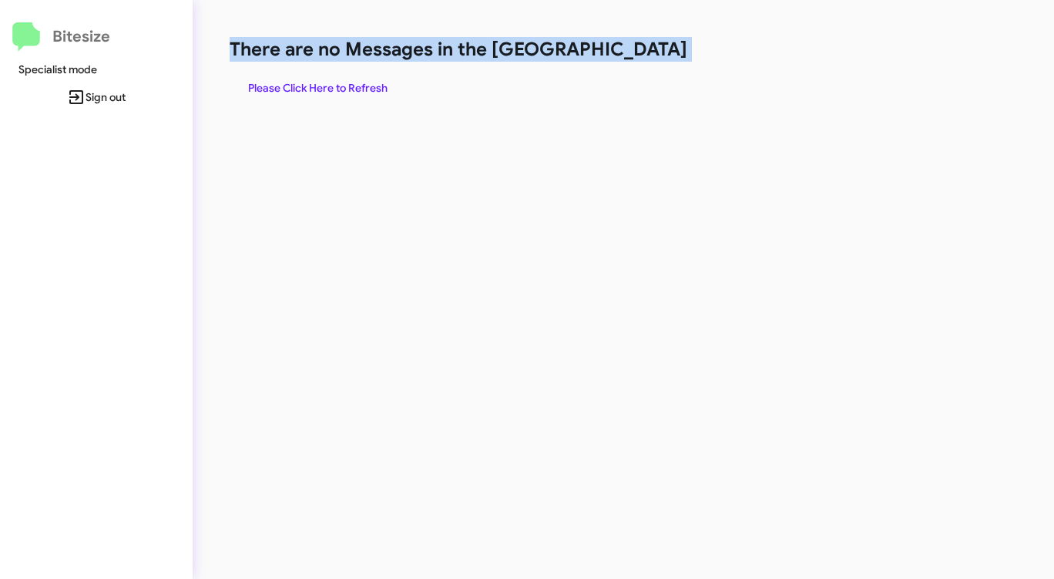
drag, startPoint x: 631, startPoint y: 55, endPoint x: 515, endPoint y: 67, distance: 116.9
click at [629, 57] on h1 "There are no Messages in the [GEOGRAPHIC_DATA]" at bounding box center [552, 49] width 644 height 25
click at [358, 87] on span "Please Click Here to Refresh" at bounding box center [317, 88] width 139 height 28
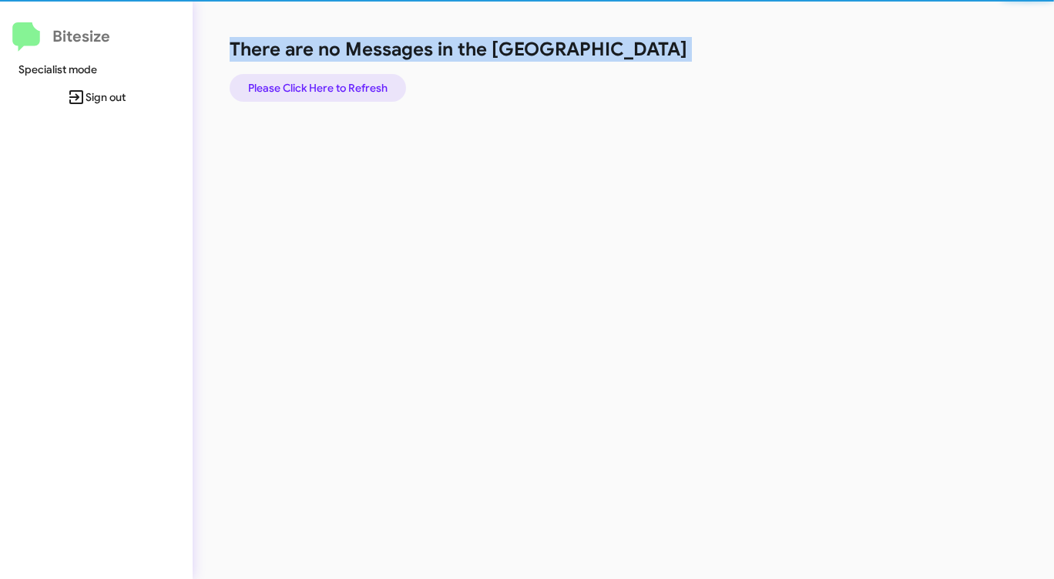
click at [358, 86] on span "Please Click Here to Refresh" at bounding box center [317, 88] width 139 height 28
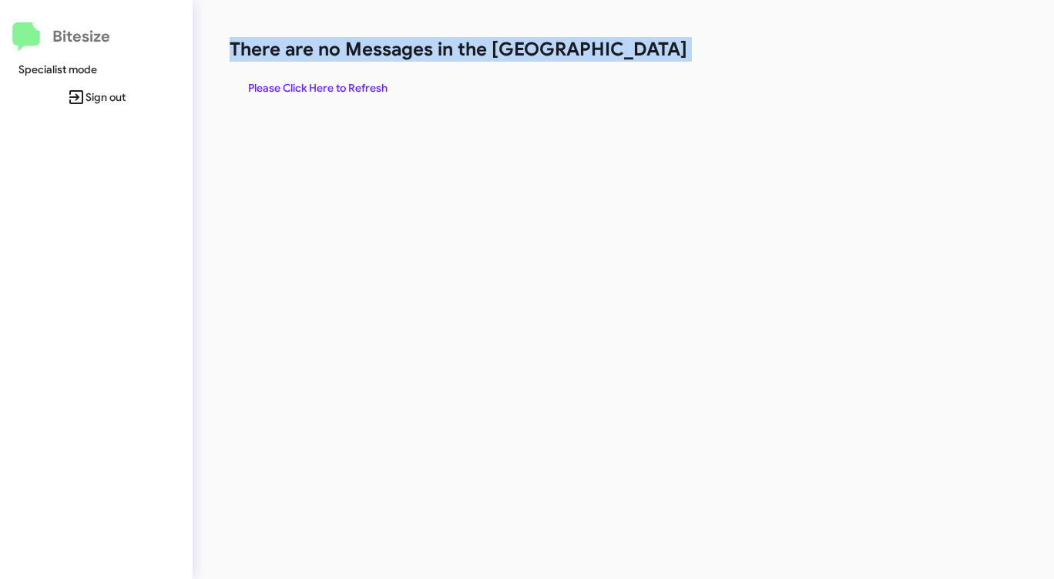
click at [358, 87] on span "Please Click Here to Refresh" at bounding box center [317, 88] width 139 height 28
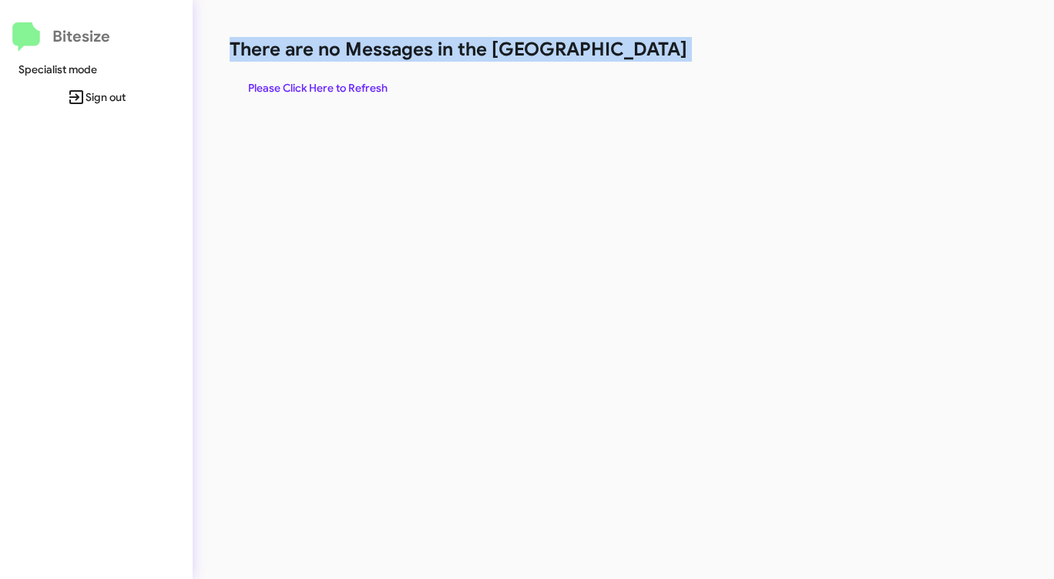
click at [358, 87] on span "Please Click Here to Refresh" at bounding box center [317, 88] width 139 height 28
click at [358, 89] on span "Please Click Here to Refresh" at bounding box center [317, 88] width 139 height 28
